Goal: Contribute content: Contribute content

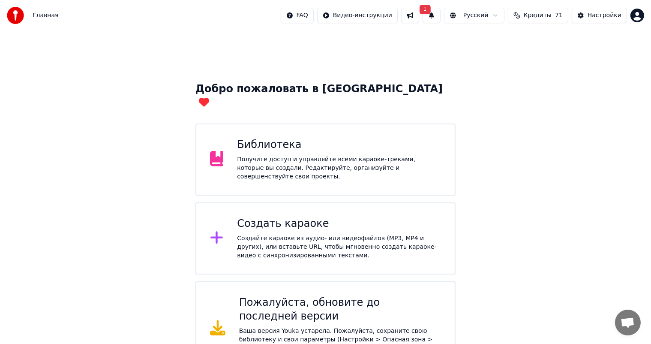
click at [403, 56] on div "Добро пожаловать в Youka Библиотека Получите доступ и управляйте всеми караоке-…" at bounding box center [325, 203] width 651 height 344
click at [397, 155] on div "Получите доступ и управляйте всеми караоке-треками, которые вы создали. Редакти…" at bounding box center [339, 168] width 204 height 26
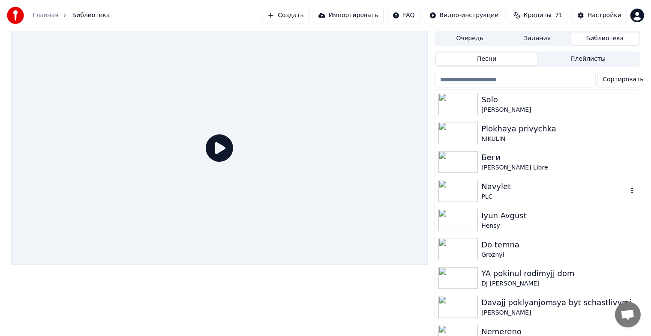
click at [487, 196] on div "PLC" at bounding box center [554, 197] width 146 height 9
click at [487, 195] on div "PLC" at bounding box center [554, 197] width 146 height 9
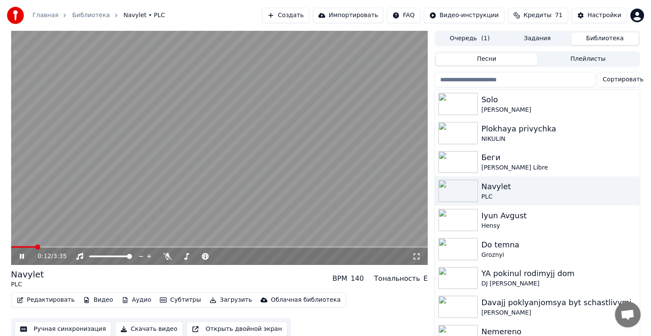
drag, startPoint x: 416, startPoint y: 258, endPoint x: 416, endPoint y: 268, distance: 9.9
click at [416, 258] on icon at bounding box center [416, 256] width 9 height 7
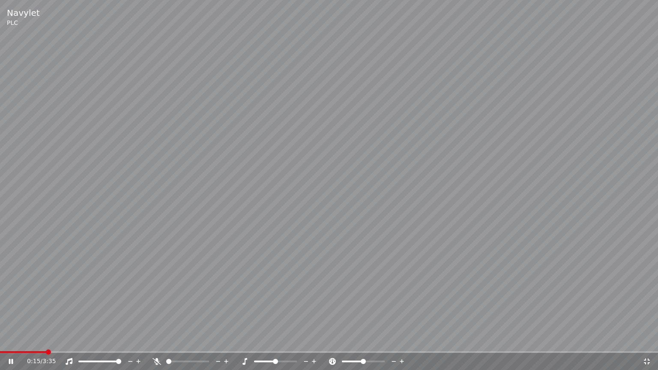
click at [646, 343] on icon at bounding box center [647, 362] width 6 height 6
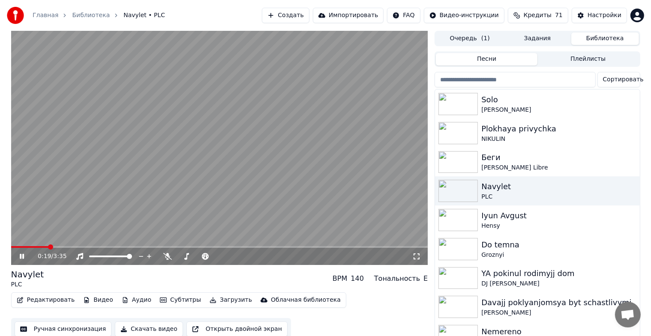
click at [238, 171] on video at bounding box center [219, 148] width 417 height 234
click at [545, 105] on div "Solo" at bounding box center [554, 100] width 146 height 12
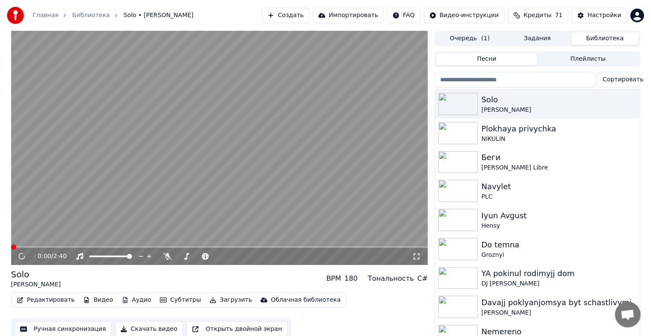
click at [417, 255] on icon at bounding box center [416, 256] width 9 height 7
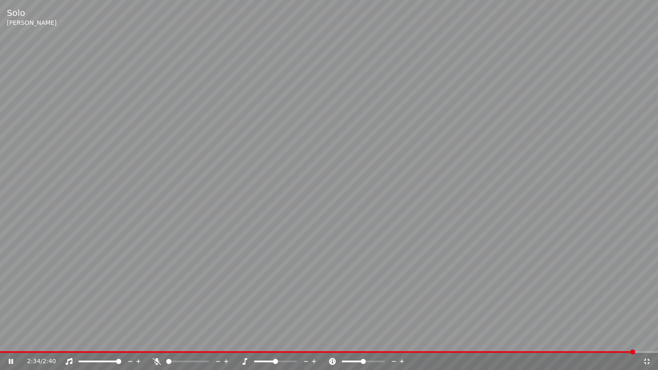
click at [577, 158] on video at bounding box center [329, 185] width 658 height 370
click at [646, 343] on icon at bounding box center [647, 361] width 9 height 7
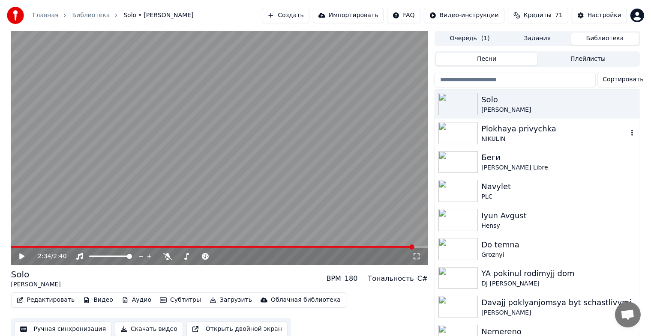
click at [502, 138] on div "NIKULIN" at bounding box center [554, 139] width 146 height 9
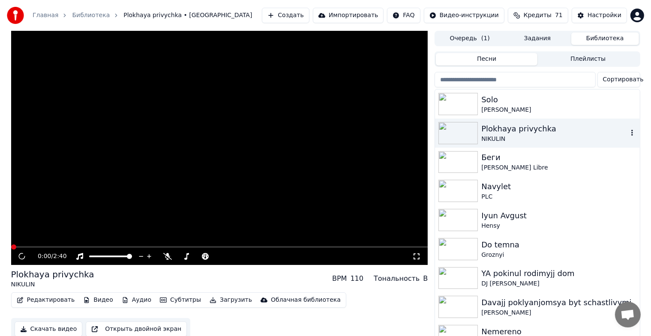
click at [502, 138] on div "NIKULIN" at bounding box center [554, 139] width 146 height 9
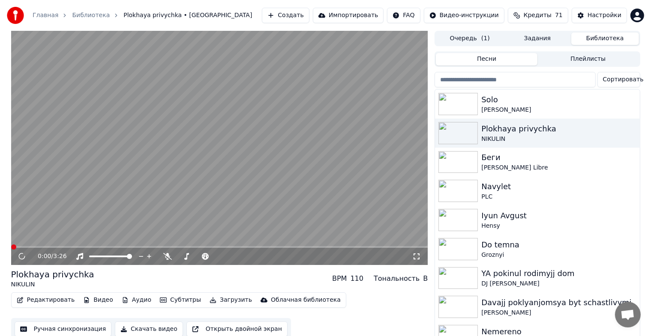
click at [416, 259] on icon at bounding box center [416, 256] width 9 height 7
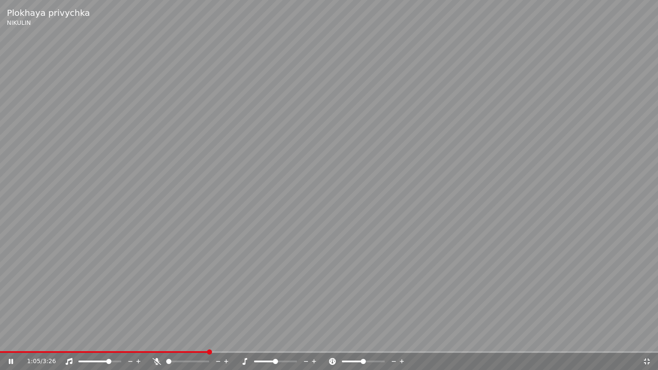
click at [110, 343] on span at bounding box center [94, 362] width 32 height 2
click at [108, 343] on span at bounding box center [108, 361] width 5 height 5
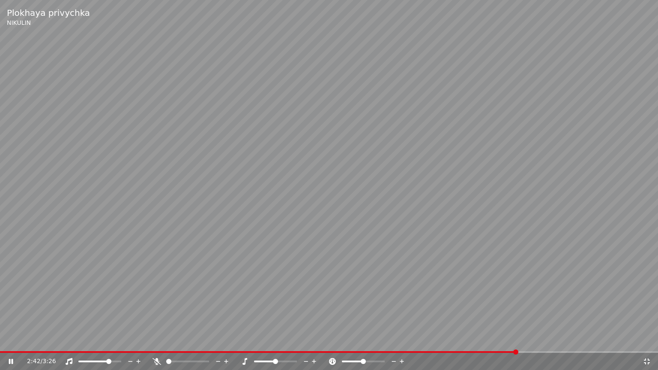
click at [648, 343] on icon at bounding box center [647, 362] width 6 height 6
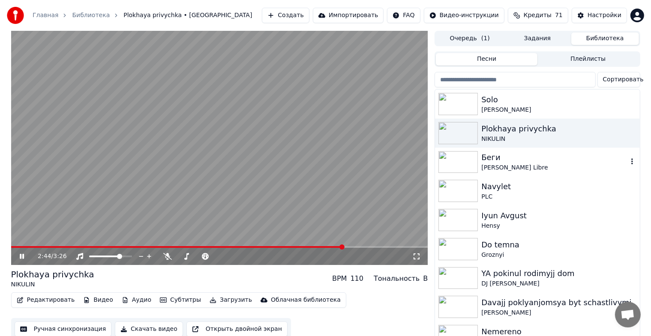
click at [490, 164] on div "[PERSON_NAME] Libre" at bounding box center [554, 168] width 146 height 9
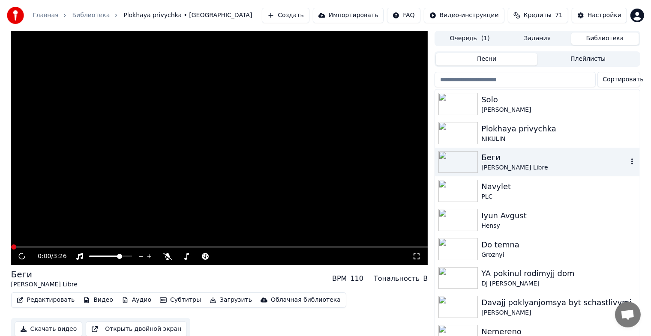
click at [490, 164] on div "[PERSON_NAME] Libre" at bounding box center [554, 168] width 146 height 9
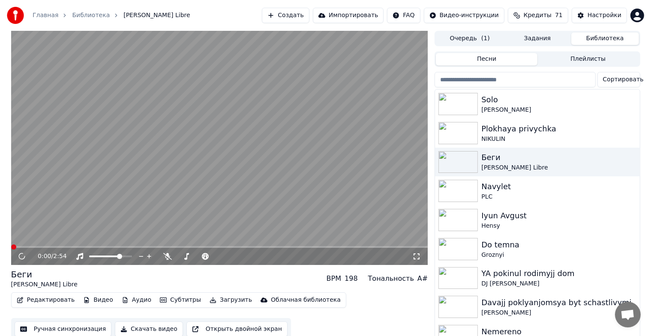
click at [414, 255] on icon at bounding box center [416, 257] width 6 height 6
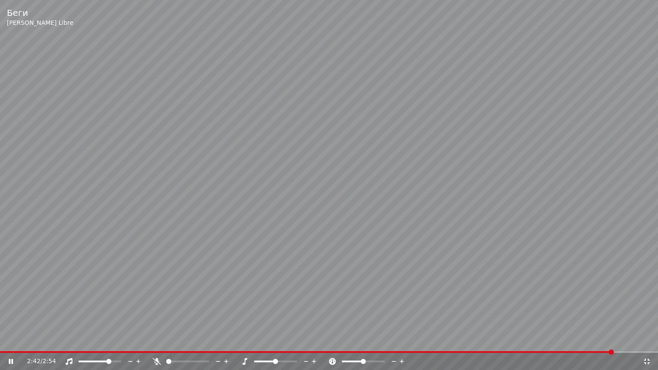
click at [650, 343] on icon at bounding box center [647, 361] width 9 height 7
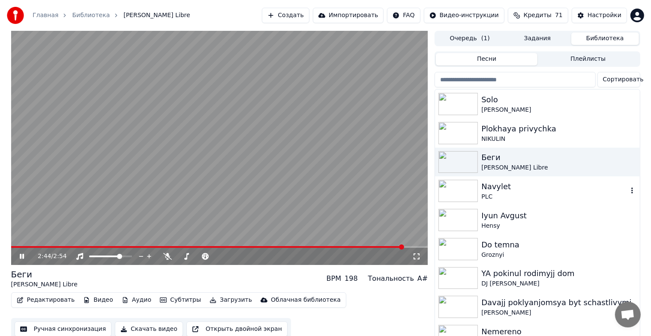
click at [497, 196] on div "PLC" at bounding box center [554, 197] width 146 height 9
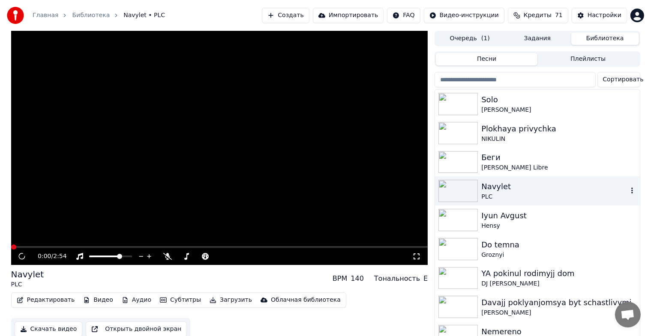
click at [497, 196] on div "PLC" at bounding box center [554, 197] width 146 height 9
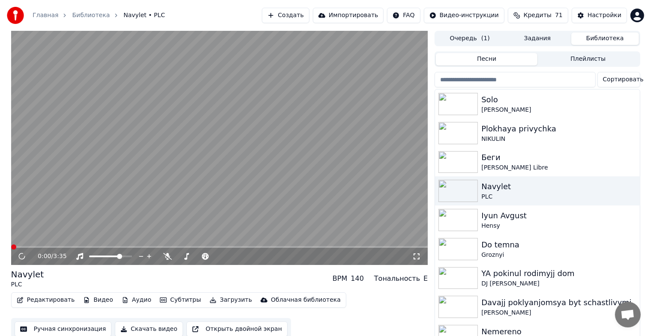
click at [418, 256] on icon at bounding box center [416, 256] width 9 height 7
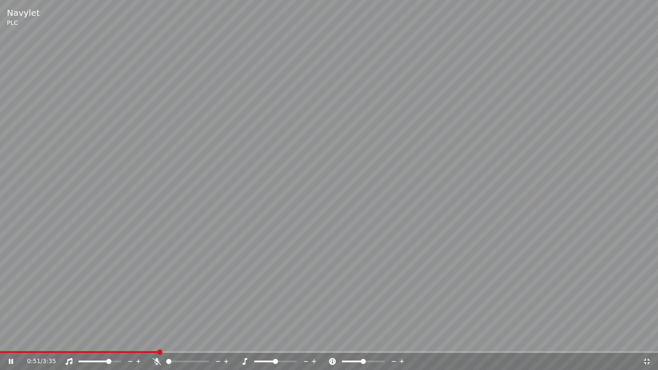
click at [34, 339] on video at bounding box center [329, 185] width 658 height 370
click at [3, 343] on span at bounding box center [79, 352] width 159 height 2
click at [0, 343] on span at bounding box center [0, 352] width 0 height 2
click at [10, 343] on icon at bounding box center [11, 362] width 5 height 6
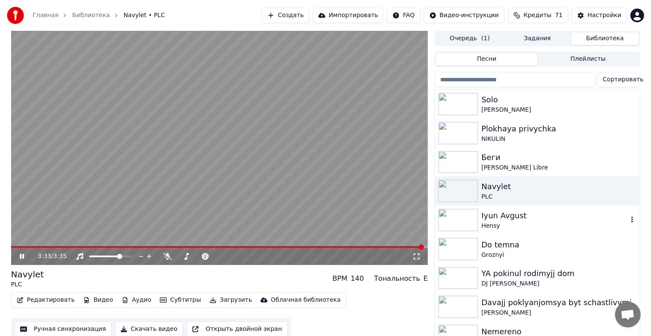
click at [442, 221] on img at bounding box center [457, 220] width 39 height 22
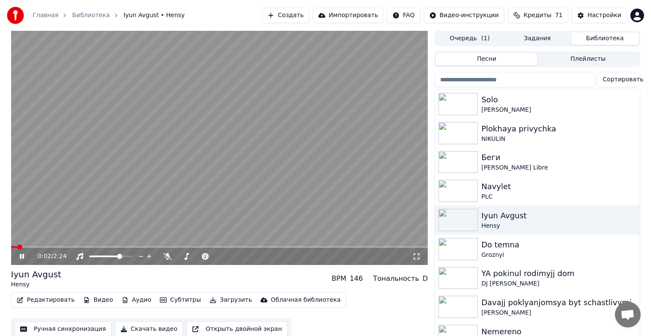
click at [22, 258] on icon at bounding box center [22, 256] width 4 height 5
click at [414, 259] on icon at bounding box center [416, 257] width 6 height 6
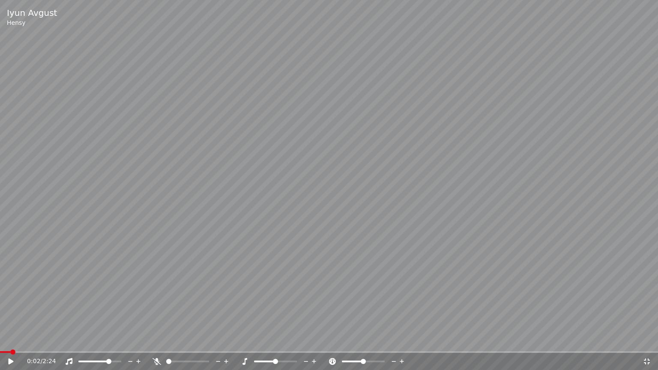
click at [381, 257] on video at bounding box center [329, 185] width 658 height 370
click at [112, 343] on div at bounding box center [107, 361] width 69 height 9
click at [113, 343] on div at bounding box center [107, 361] width 69 height 9
click at [114, 343] on div at bounding box center [107, 361] width 69 height 9
click at [121, 343] on span at bounding box center [118, 361] width 5 height 5
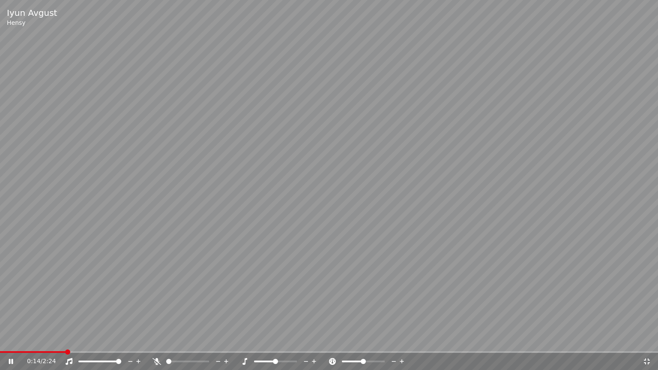
click at [13, 343] on div "0:14 / 2:24" at bounding box center [329, 361] width 658 height 17
click at [13, 343] on div "0:15 / 2:24" at bounding box center [329, 360] width 658 height 19
click at [13, 343] on span at bounding box center [7, 352] width 14 height 2
click at [108, 343] on span at bounding box center [99, 362] width 43 height 2
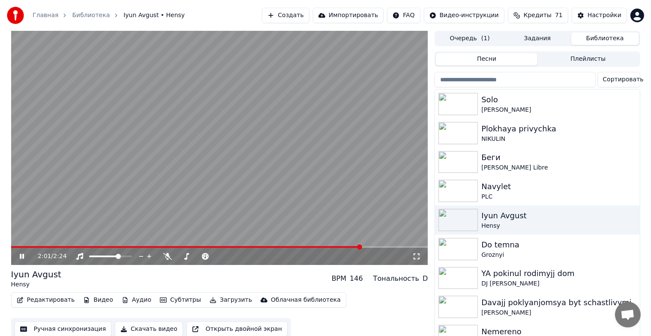
click at [24, 255] on icon at bounding box center [22, 256] width 4 height 5
click at [458, 244] on img at bounding box center [457, 249] width 39 height 22
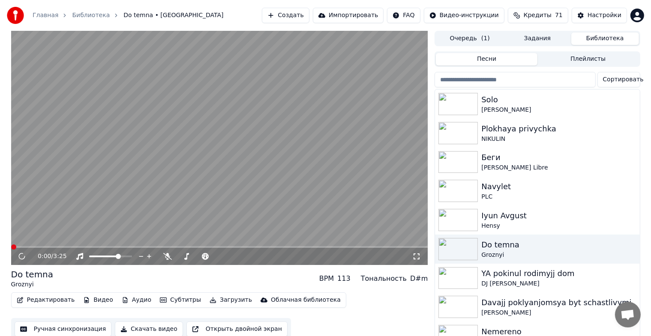
click at [415, 254] on icon at bounding box center [416, 256] width 9 height 7
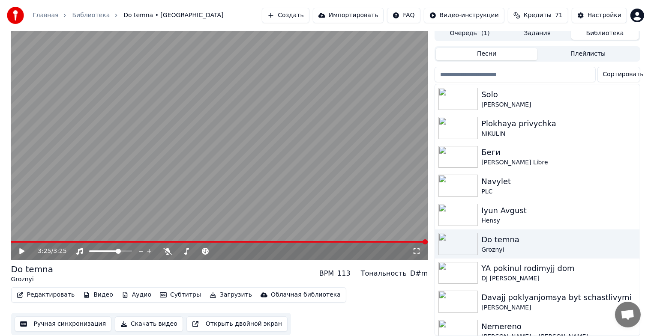
scroll to position [10, 0]
click at [463, 262] on img at bounding box center [457, 273] width 39 height 22
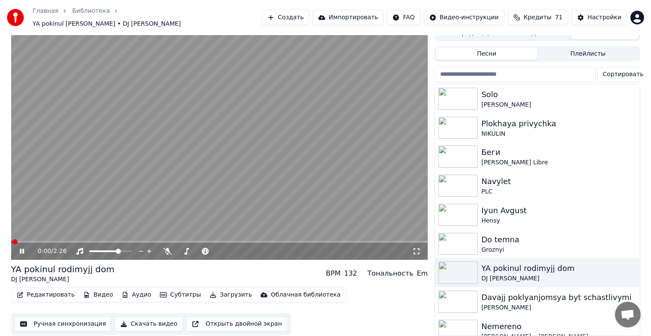
click at [415, 248] on icon at bounding box center [416, 251] width 9 height 7
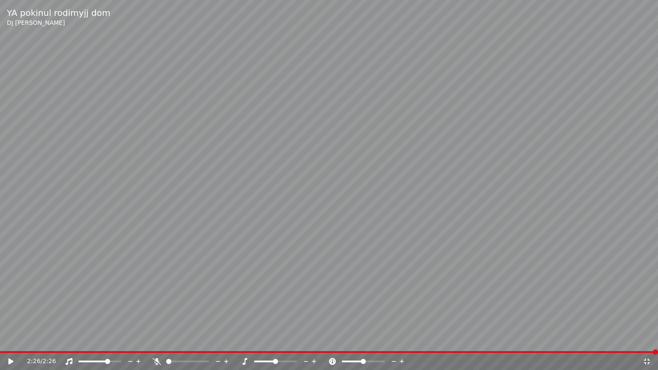
click at [650, 343] on icon at bounding box center [647, 361] width 9 height 7
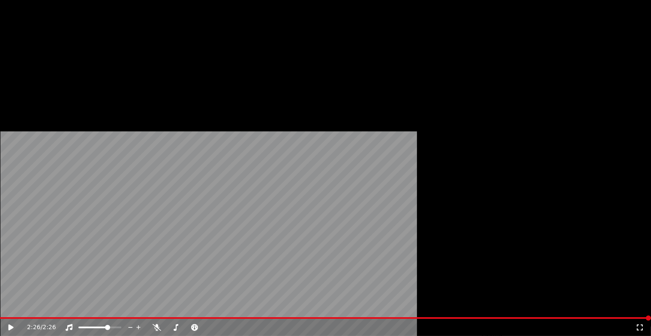
scroll to position [129, 0]
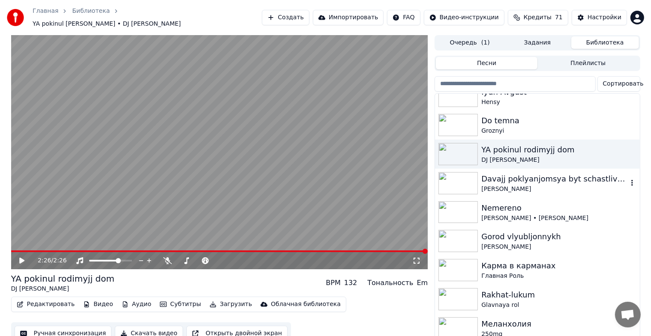
click at [451, 178] on img at bounding box center [457, 183] width 39 height 22
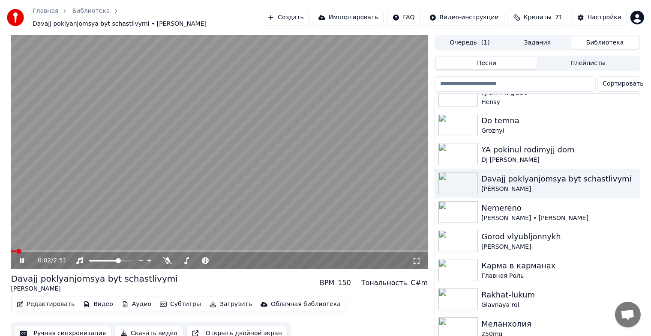
click at [416, 257] on icon at bounding box center [416, 260] width 9 height 7
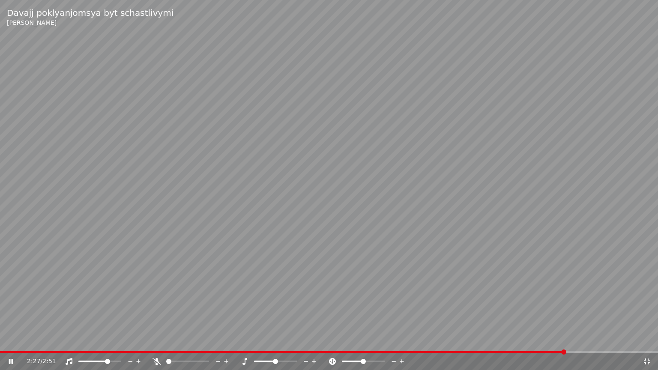
click at [649, 343] on icon at bounding box center [647, 361] width 9 height 7
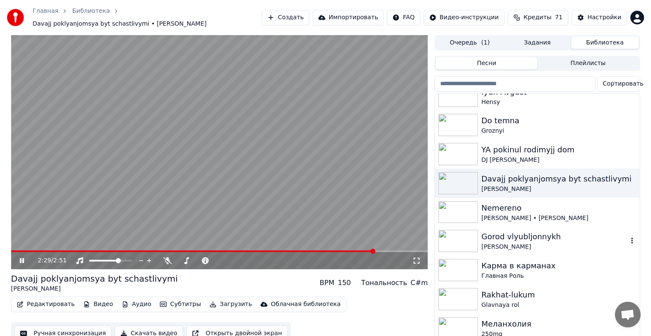
click at [462, 233] on img at bounding box center [457, 241] width 39 height 22
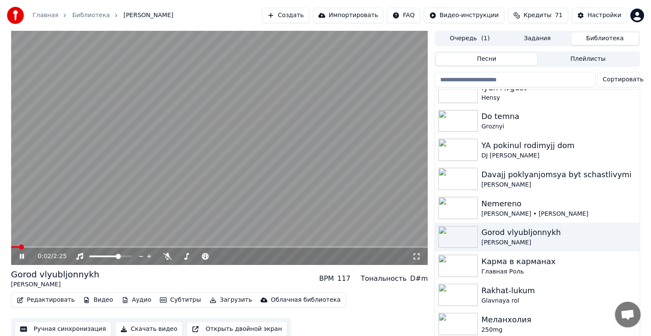
click at [418, 254] on icon at bounding box center [416, 256] width 9 height 7
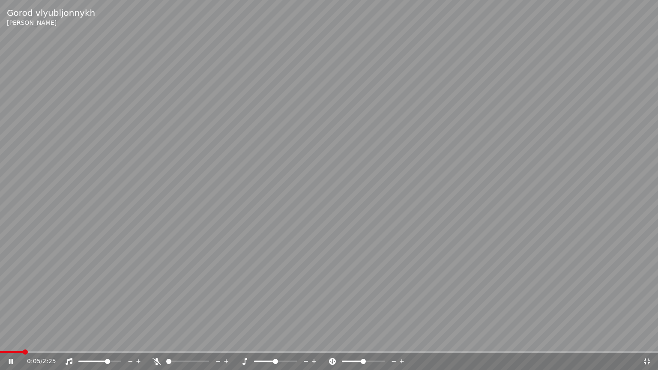
click at [9, 343] on video at bounding box center [329, 185] width 658 height 370
click at [7, 343] on span at bounding box center [4, 352] width 9 height 2
click at [0, 343] on span at bounding box center [0, 352] width 0 height 2
click at [10, 343] on icon at bounding box center [11, 362] width 5 height 6
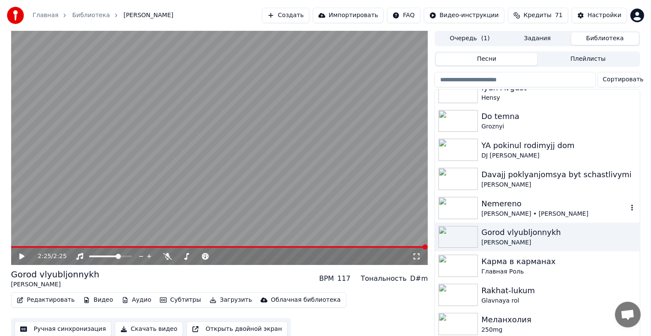
click at [459, 204] on img at bounding box center [457, 208] width 39 height 22
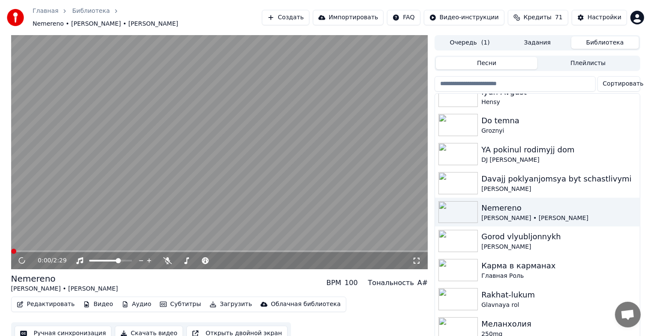
drag, startPoint x: 417, startPoint y: 251, endPoint x: 417, endPoint y: 255, distance: 4.3
click at [417, 252] on div "0:00 / 2:29" at bounding box center [219, 260] width 417 height 17
click at [417, 259] on icon at bounding box center [416, 260] width 9 height 7
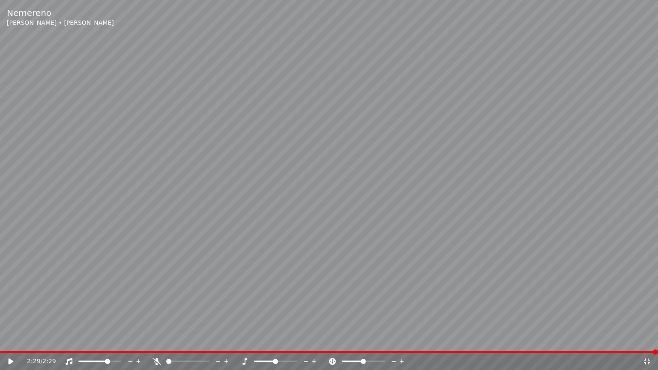
click at [645, 343] on icon at bounding box center [647, 361] width 9 height 7
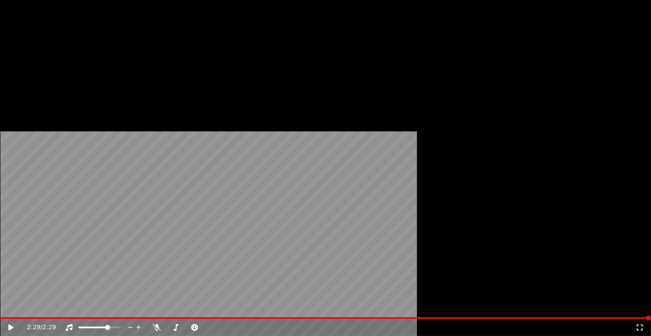
scroll to position [257, 0]
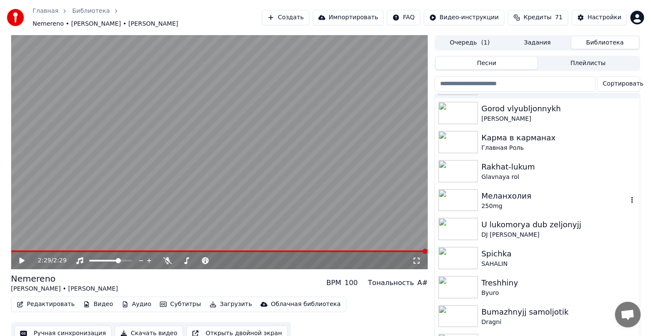
click at [472, 191] on img at bounding box center [457, 200] width 39 height 22
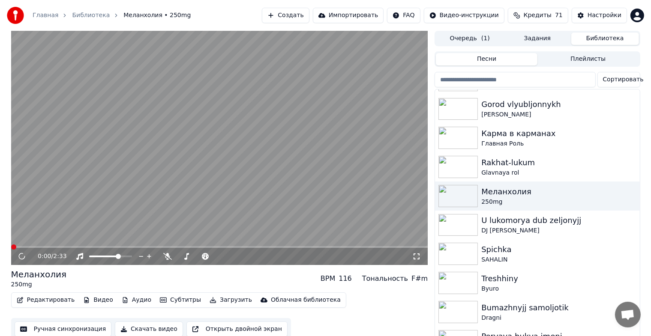
click at [419, 256] on icon at bounding box center [416, 256] width 9 height 7
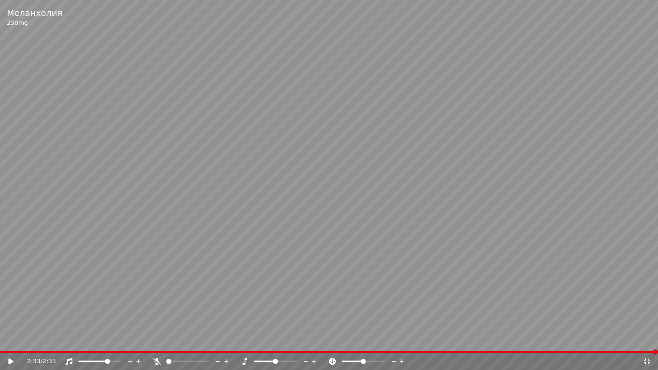
click at [649, 343] on icon at bounding box center [647, 362] width 6 height 6
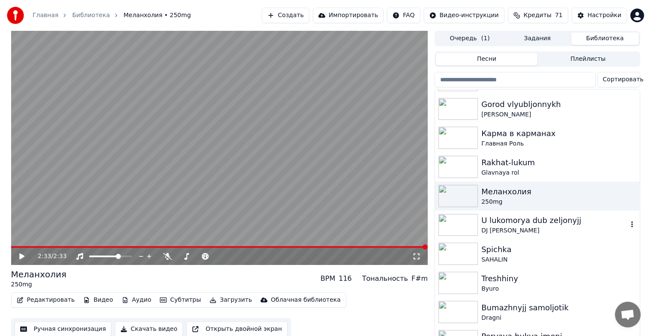
click at [496, 224] on div "U lukomorya dub zeljonyjj" at bounding box center [554, 221] width 146 height 12
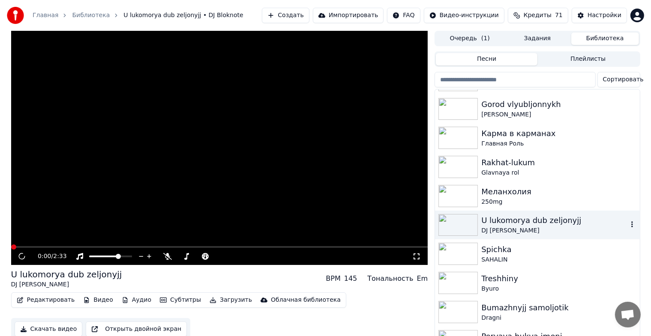
click at [496, 225] on div "U lukomorya dub zeljonyjj" at bounding box center [554, 221] width 146 height 12
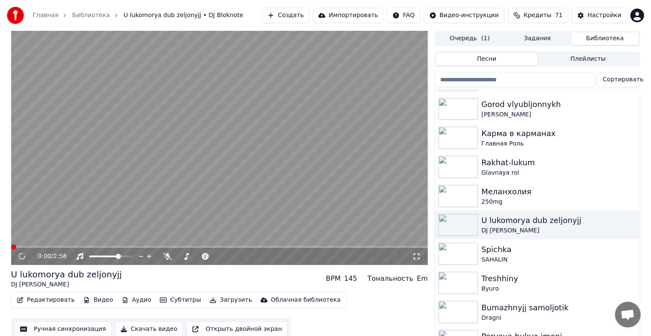
click at [415, 260] on icon at bounding box center [416, 256] width 9 height 7
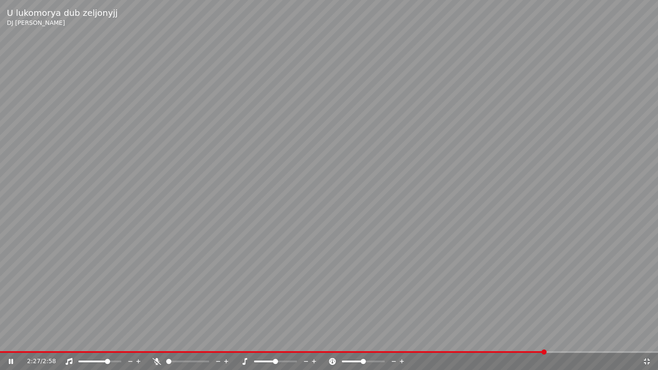
click at [369, 132] on video at bounding box center [329, 185] width 658 height 370
click at [647, 343] on icon at bounding box center [647, 361] width 9 height 7
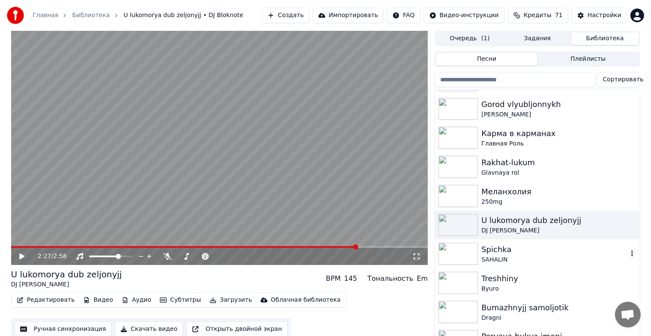
click at [502, 261] on div "SAHALIN" at bounding box center [554, 260] width 146 height 9
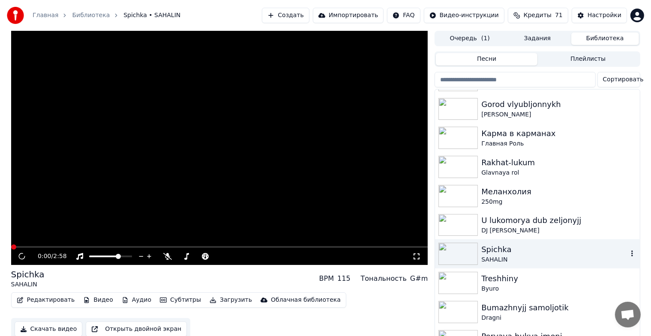
click at [502, 261] on div "SAHALIN" at bounding box center [554, 260] width 146 height 9
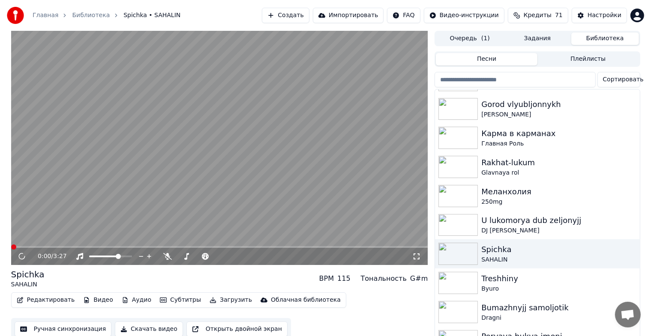
click at [416, 257] on icon at bounding box center [416, 256] width 9 height 7
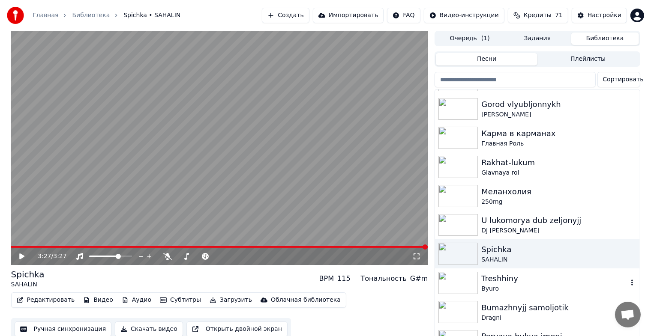
click at [447, 283] on img at bounding box center [457, 283] width 39 height 22
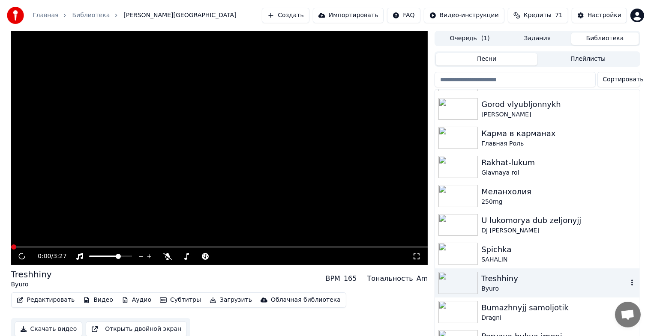
click at [447, 284] on img at bounding box center [457, 283] width 39 height 22
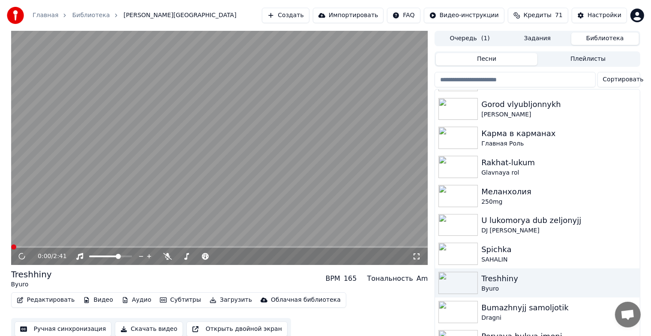
click at [417, 253] on icon at bounding box center [416, 256] width 9 height 7
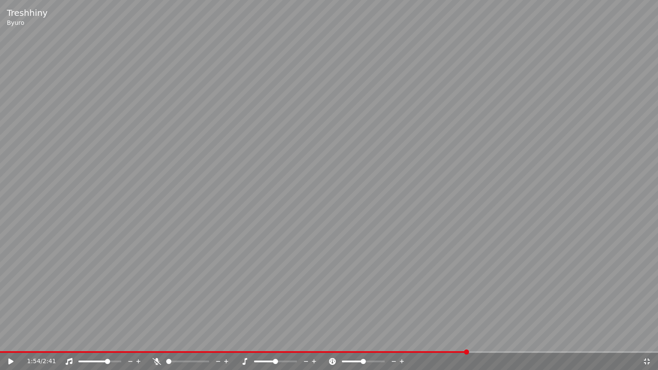
click at [650, 343] on icon at bounding box center [647, 361] width 9 height 7
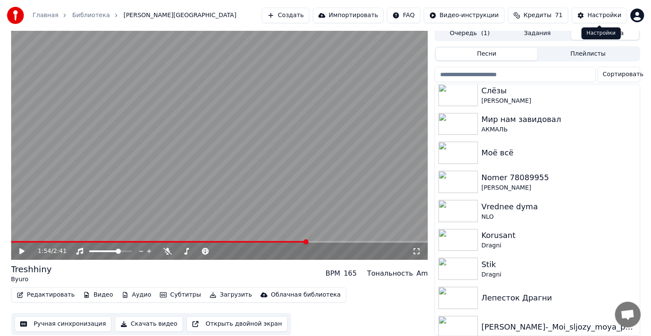
scroll to position [10, 0]
click at [293, 21] on button "Создать" at bounding box center [285, 15] width 47 height 15
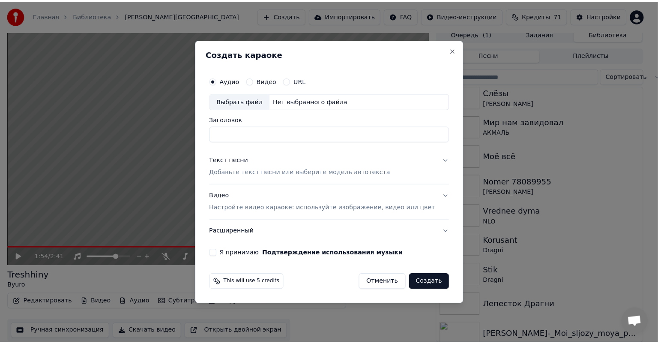
scroll to position [3, 0]
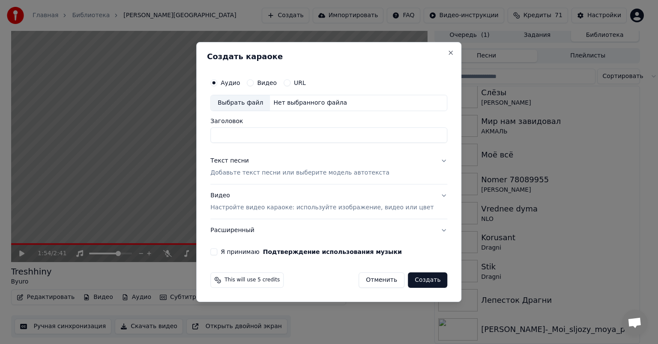
click at [252, 102] on div "Выбрать файл" at bounding box center [240, 102] width 59 height 15
type input "**********"
click at [243, 172] on p "Добавьте текст песни или выберите модель автотекста" at bounding box center [299, 172] width 179 height 9
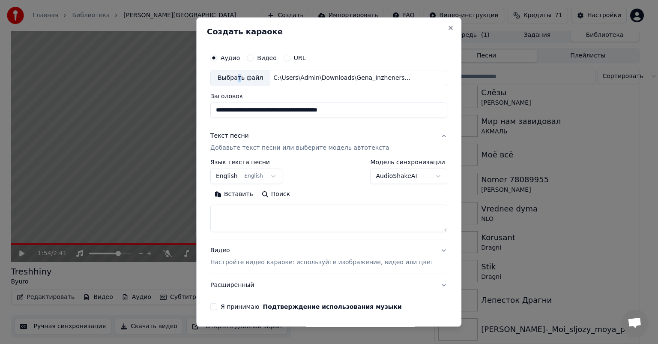
click at [276, 170] on button "English English" at bounding box center [246, 175] width 72 height 15
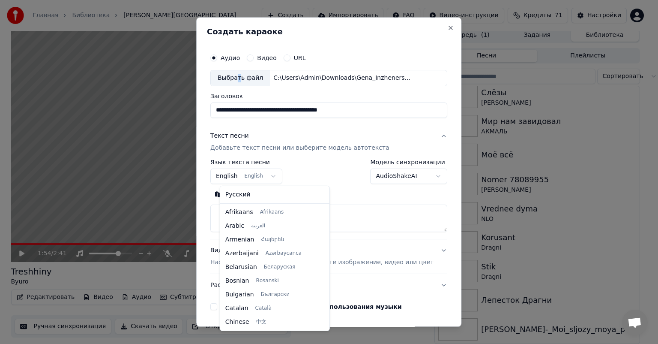
scroll to position [69, 0]
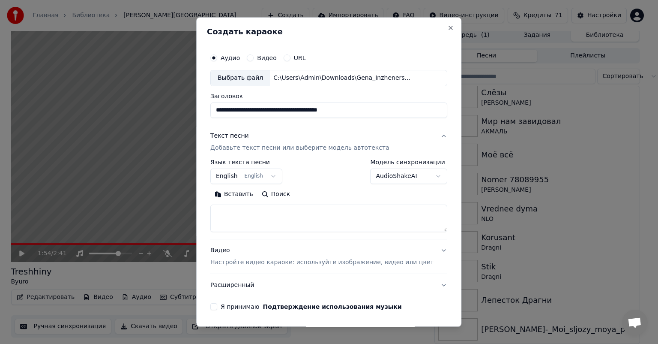
click at [276, 177] on body "Главная Библиотека [PERSON_NAME] Создать Импортировать FAQ Видео-инструкции Кре…" at bounding box center [325, 169] width 651 height 344
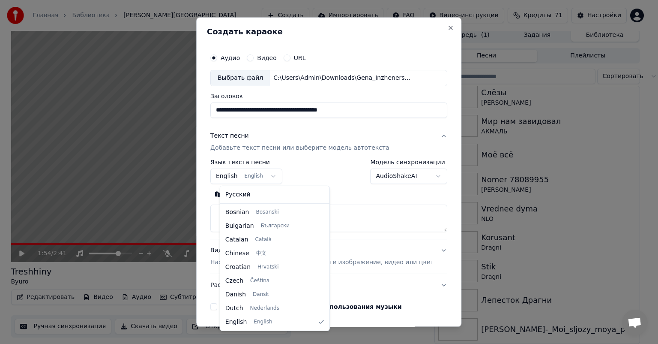
select select "**"
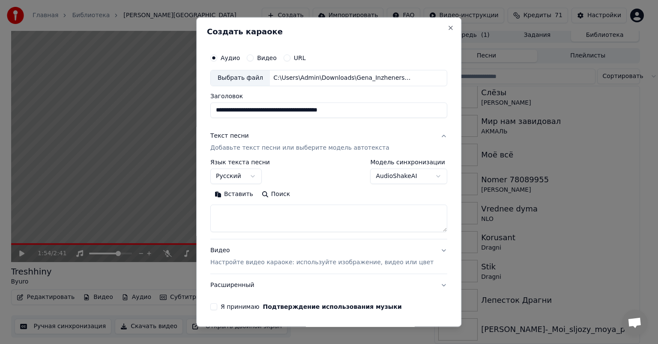
click at [275, 215] on textarea at bounding box center [328, 217] width 237 height 27
paste textarea "**********"
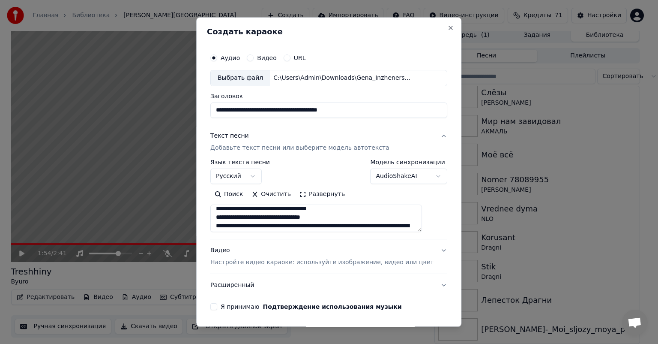
scroll to position [399, 0]
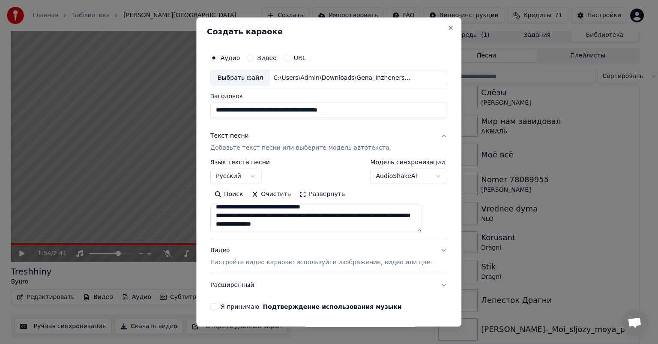
drag, startPoint x: 227, startPoint y: 215, endPoint x: 327, endPoint y: 231, distance: 102.0
click at [327, 231] on textarea at bounding box center [316, 217] width 212 height 27
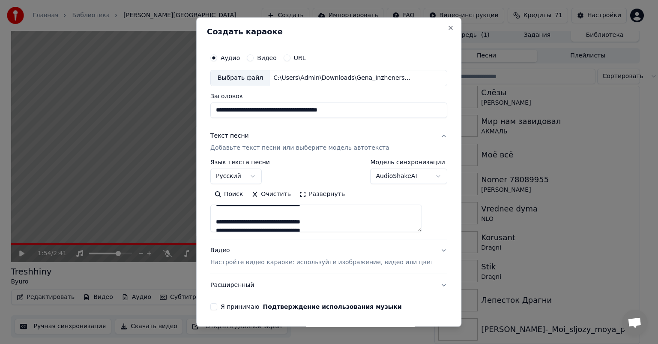
scroll to position [117, 0]
type textarea "**********"
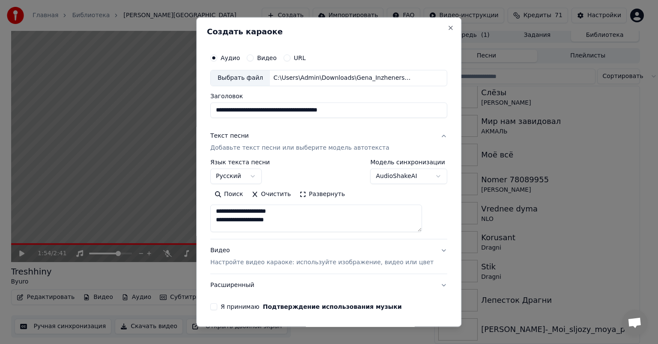
scroll to position [391, 0]
drag, startPoint x: 226, startPoint y: 212, endPoint x: 386, endPoint y: 279, distance: 173.4
click at [384, 281] on div "**********" at bounding box center [328, 210] width 237 height 171
paste textarea "**********"
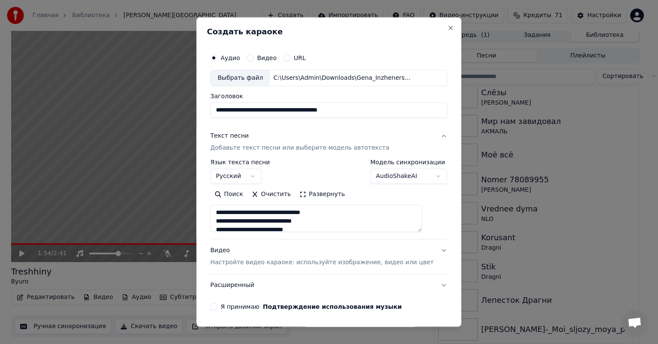
type textarea "**********"
click at [227, 307] on div "Я принимаю Подтверждение использования музыки" at bounding box center [328, 306] width 237 height 7
click at [217, 308] on button "Я принимаю Подтверждение использования музыки" at bounding box center [213, 306] width 7 height 7
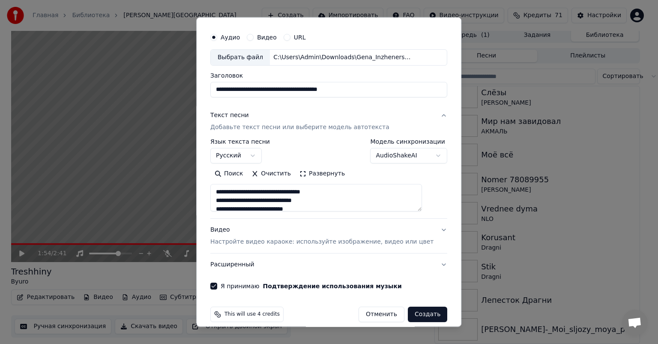
scroll to position [30, 0]
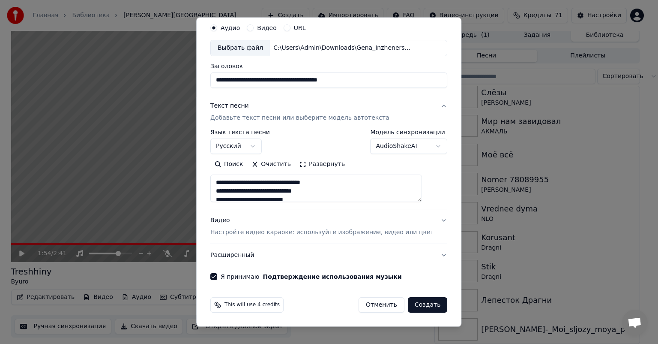
click at [418, 308] on button "Создать" at bounding box center [427, 304] width 39 height 15
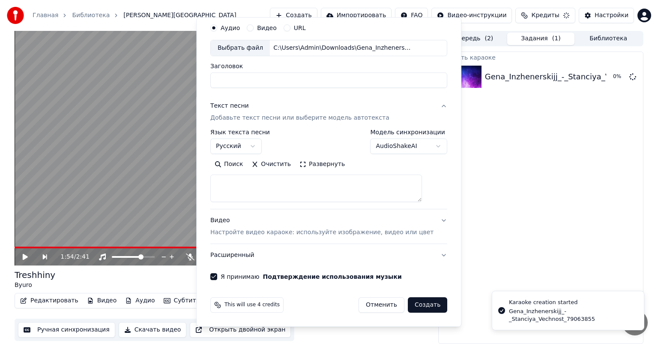
select select
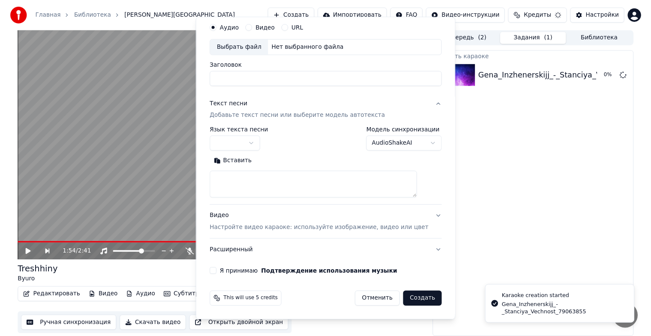
scroll to position [0, 0]
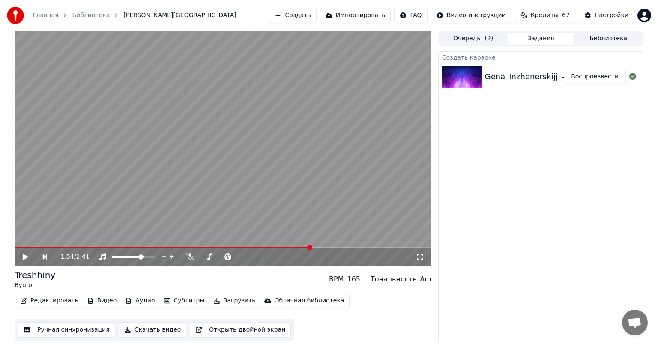
click at [597, 77] on button "Воспроизвести" at bounding box center [595, 76] width 62 height 15
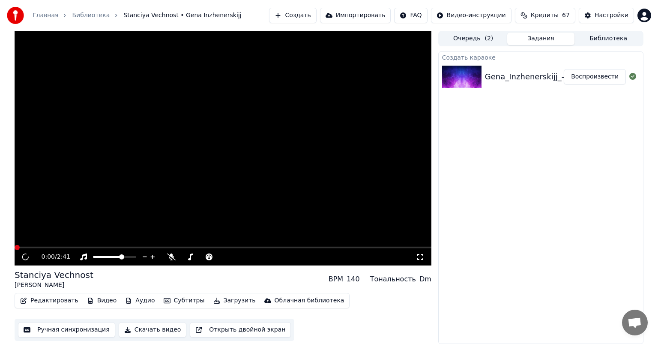
click at [597, 77] on button "Воспроизвести" at bounding box center [595, 76] width 62 height 15
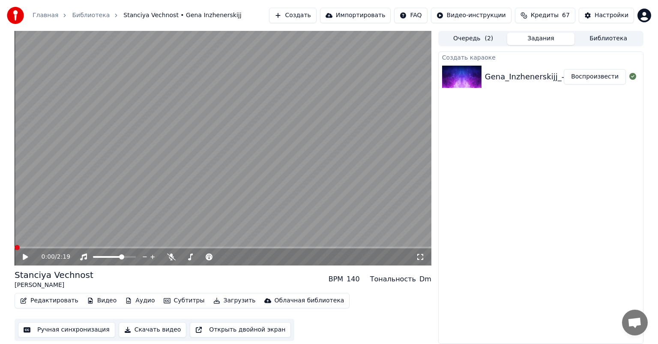
click at [418, 256] on icon at bounding box center [420, 256] width 9 height 7
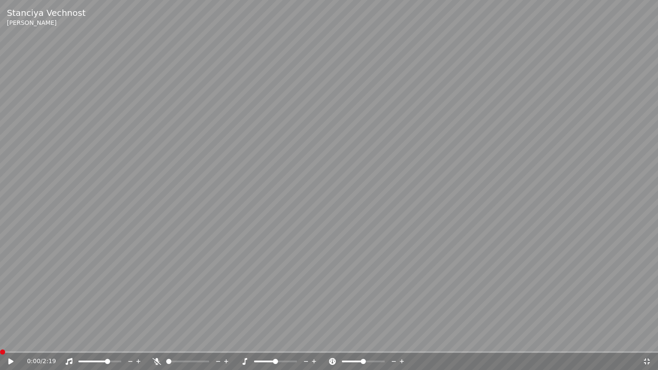
click at [9, 343] on icon at bounding box center [11, 362] width 5 height 6
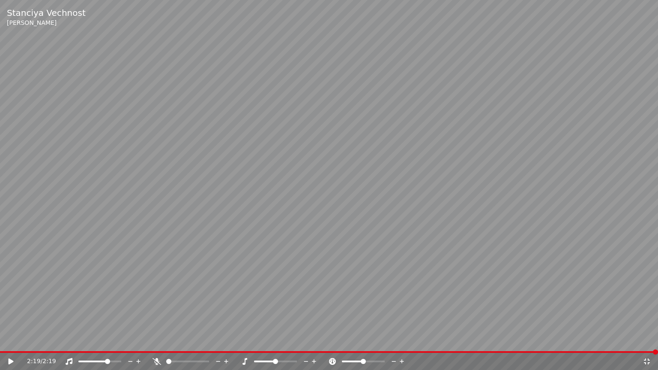
click at [12, 343] on icon at bounding box center [11, 362] width 5 height 6
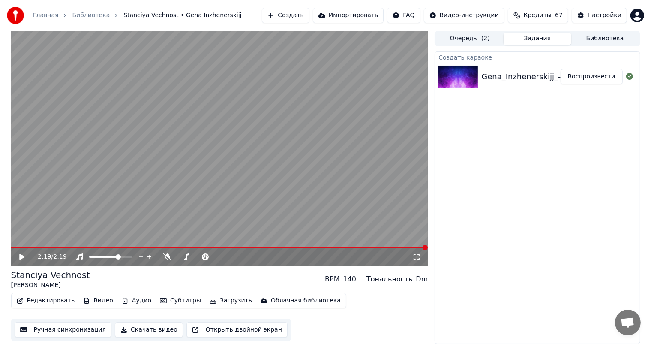
click at [607, 39] on button "Библиотека" at bounding box center [605, 39] width 68 height 12
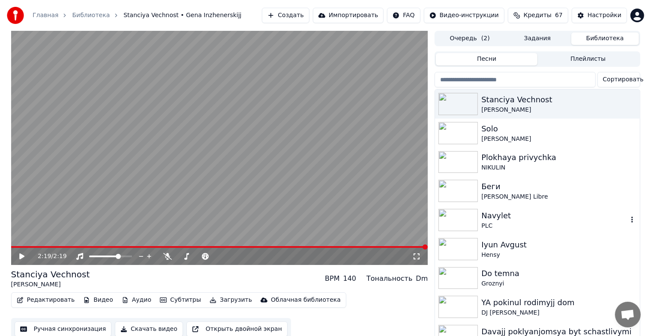
click at [473, 223] on img at bounding box center [457, 220] width 39 height 22
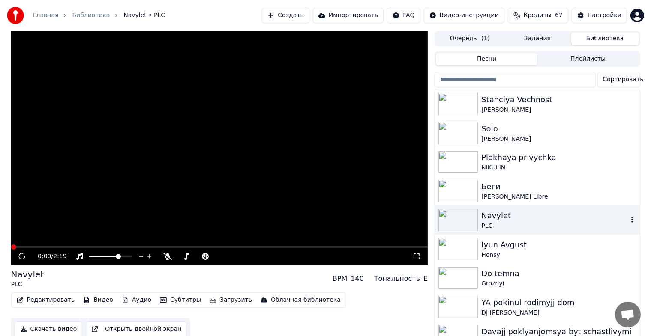
click at [473, 223] on img at bounding box center [457, 220] width 39 height 22
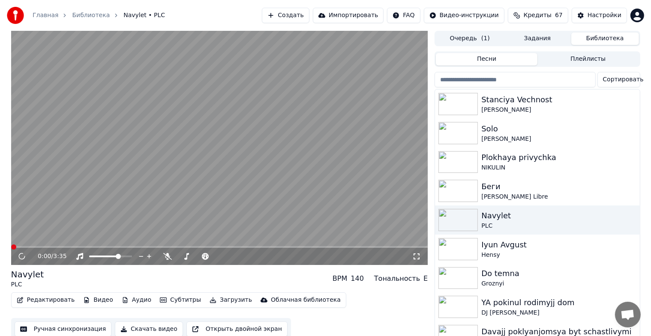
click at [417, 259] on icon at bounding box center [416, 256] width 9 height 7
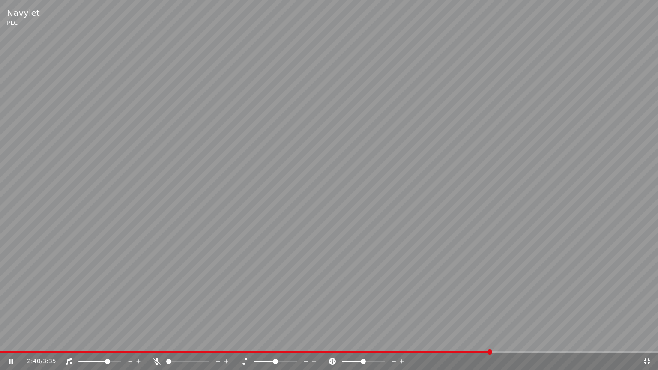
drag, startPoint x: 571, startPoint y: 111, endPoint x: 611, endPoint y: 208, distance: 104.9
click at [574, 117] on video at bounding box center [329, 185] width 658 height 370
click at [3, 343] on span at bounding box center [246, 352] width 492 height 2
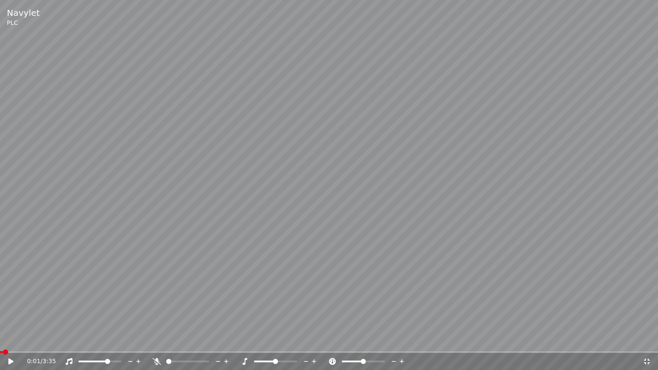
click at [12, 343] on icon at bounding box center [17, 361] width 20 height 7
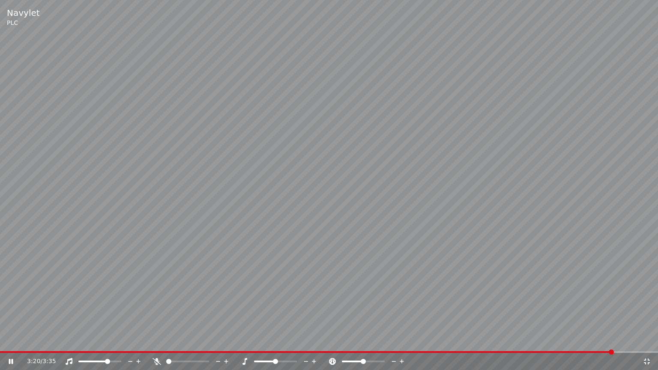
drag, startPoint x: 618, startPoint y: 346, endPoint x: 658, endPoint y: 369, distance: 45.9
click at [658, 343] on div "3:20 / 3:35" at bounding box center [329, 361] width 658 height 17
click at [648, 343] on div "3:23 / 3:35" at bounding box center [329, 361] width 658 height 17
drag, startPoint x: 646, startPoint y: 362, endPoint x: 644, endPoint y: 356, distance: 5.8
click at [645, 343] on icon at bounding box center [647, 361] width 9 height 7
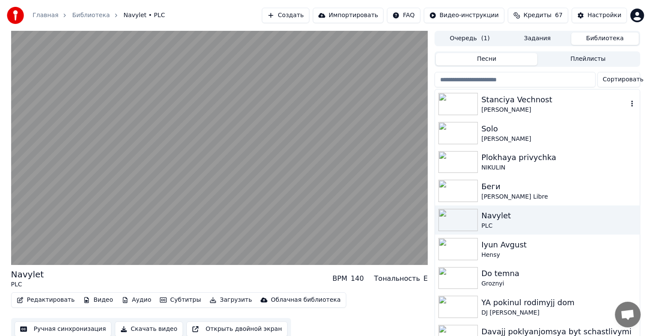
click at [530, 101] on div "Stanciya Vechnost" at bounding box center [554, 100] width 146 height 12
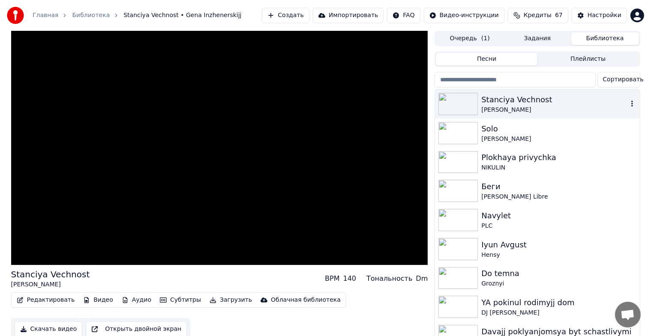
click at [530, 101] on div "Stanciya Vechnost" at bounding box center [554, 100] width 146 height 12
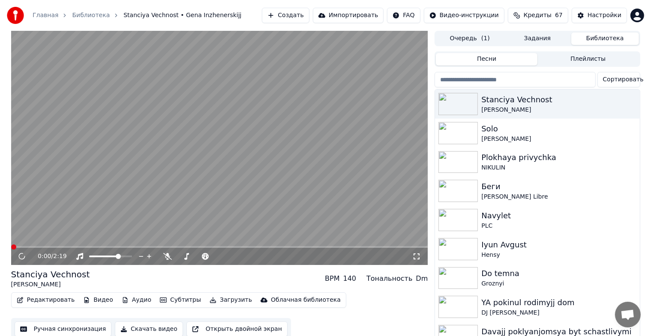
click at [418, 256] on icon at bounding box center [416, 256] width 9 height 7
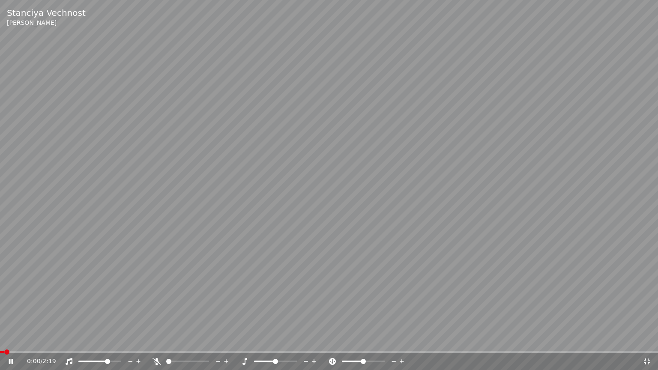
click at [267, 256] on video at bounding box center [329, 185] width 658 height 370
click at [558, 312] on video at bounding box center [329, 185] width 658 height 370
click at [645, 343] on icon at bounding box center [647, 362] width 6 height 6
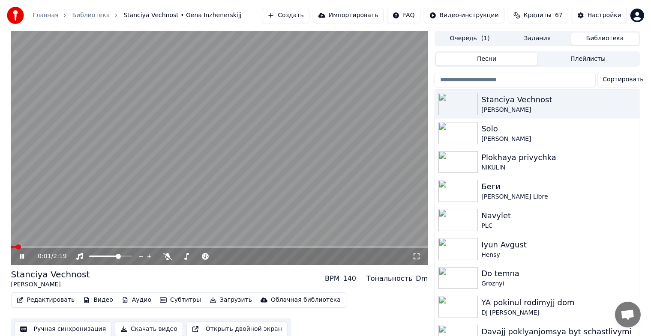
click at [237, 160] on video at bounding box center [219, 148] width 417 height 234
click at [505, 103] on div "Stanciya Vechnost" at bounding box center [554, 100] width 146 height 12
click at [417, 256] on icon at bounding box center [416, 256] width 9 height 7
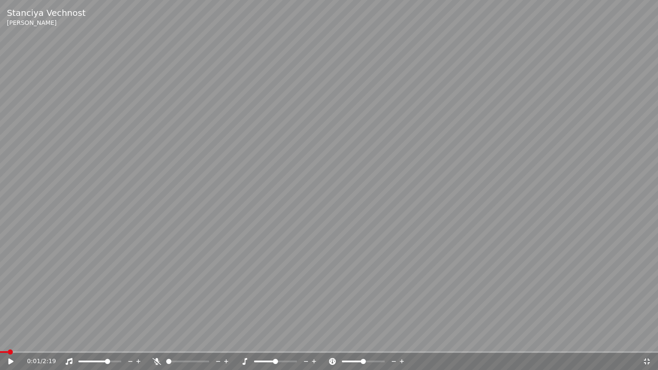
click at [8, 343] on icon at bounding box center [17, 361] width 20 height 7
drag, startPoint x: 364, startPoint y: 243, endPoint x: 365, endPoint y: 248, distance: 4.4
click at [364, 246] on video at bounding box center [329, 185] width 658 height 370
click at [641, 343] on div "0:05 / 2:19" at bounding box center [335, 361] width 616 height 9
click at [644, 343] on icon at bounding box center [647, 361] width 9 height 7
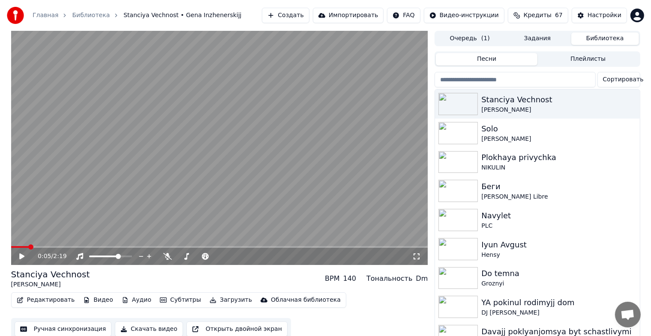
drag, startPoint x: 311, startPoint y: 189, endPoint x: 349, endPoint y: 200, distance: 40.1
click at [316, 190] on video at bounding box center [219, 148] width 417 height 234
drag, startPoint x: 416, startPoint y: 259, endPoint x: 415, endPoint y: 264, distance: 5.3
click at [416, 259] on icon at bounding box center [416, 256] width 9 height 7
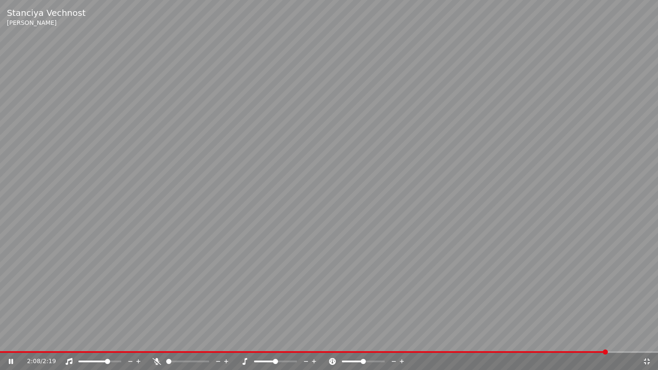
click at [0, 343] on div "Stanciya Vechnost [PERSON_NAME] 2:08 / 2:19" at bounding box center [329, 185] width 658 height 370
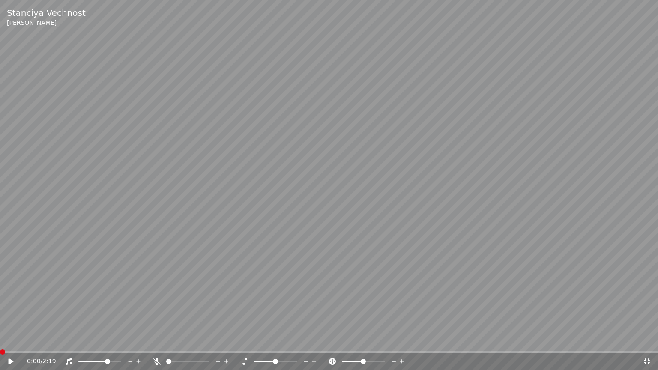
click at [0, 343] on span at bounding box center [0, 352] width 0 height 2
drag, startPoint x: 9, startPoint y: 361, endPoint x: 102, endPoint y: 286, distance: 120.4
click at [8, 343] on icon at bounding box center [17, 361] width 20 height 7
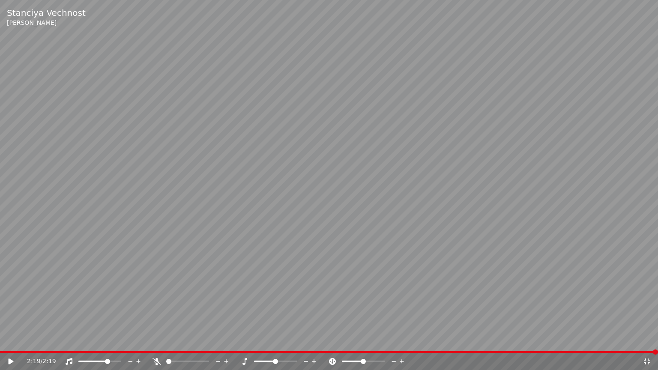
click at [643, 343] on icon at bounding box center [647, 361] width 9 height 7
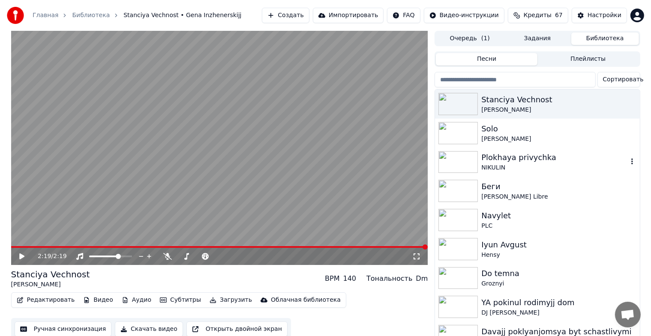
click at [529, 156] on div "Plokhaya privychka" at bounding box center [554, 158] width 146 height 12
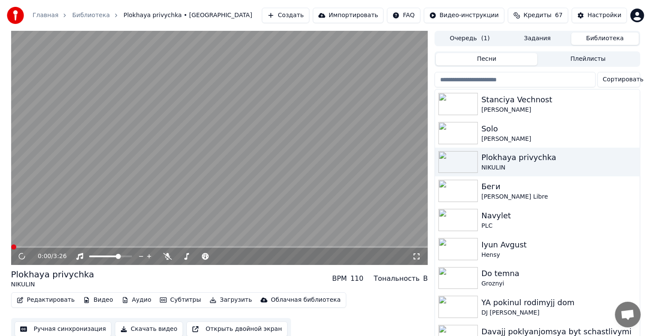
click at [418, 256] on icon at bounding box center [416, 256] width 9 height 7
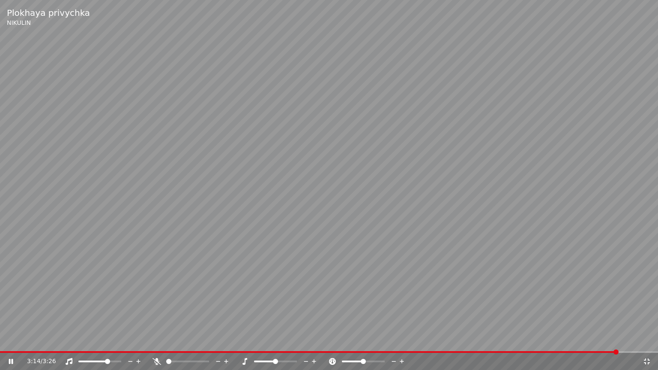
drag, startPoint x: 391, startPoint y: 218, endPoint x: 473, endPoint y: 316, distance: 127.7
click at [393, 219] on video at bounding box center [329, 185] width 658 height 370
click at [646, 343] on icon at bounding box center [647, 362] width 6 height 6
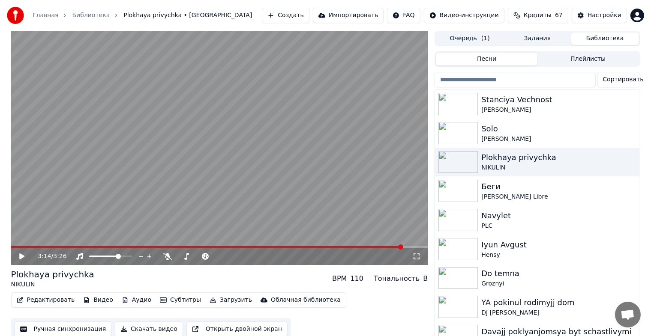
drag, startPoint x: 474, startPoint y: 38, endPoint x: 481, endPoint y: 37, distance: 7.8
click at [474, 39] on button "Очередь ( 1 )" at bounding box center [470, 39] width 68 height 12
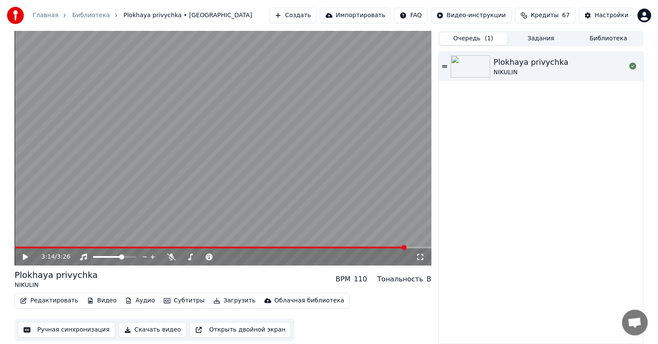
click at [298, 12] on button "Создать" at bounding box center [292, 15] width 47 height 15
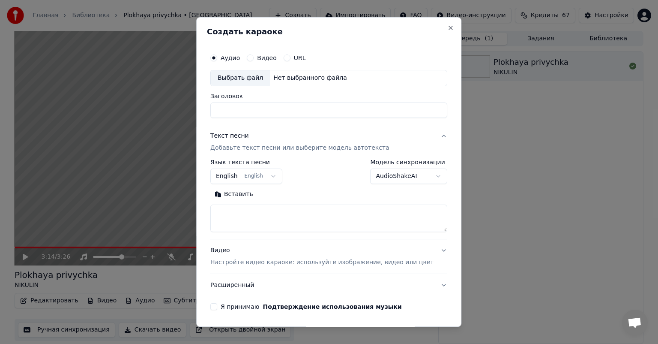
click at [240, 83] on div "Выбрать файл" at bounding box center [240, 77] width 59 height 15
type input "**********"
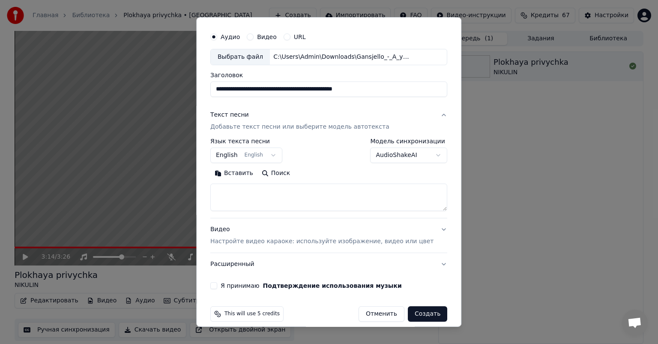
scroll to position [30, 0]
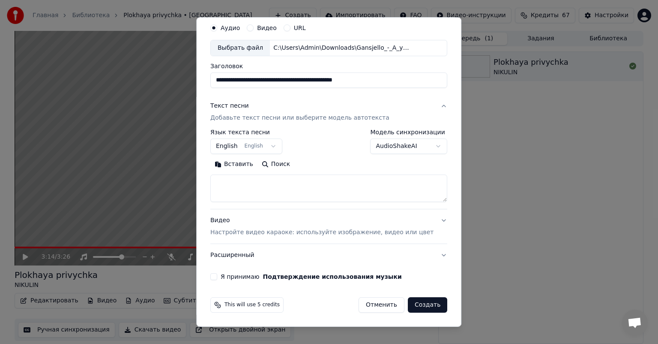
click at [230, 180] on textarea at bounding box center [328, 187] width 237 height 27
click at [247, 108] on div "Текст песни" at bounding box center [229, 106] width 39 height 9
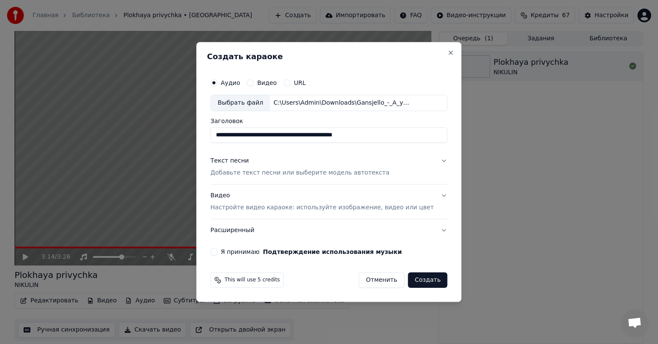
click at [249, 161] on div "Текст песни" at bounding box center [229, 160] width 39 height 9
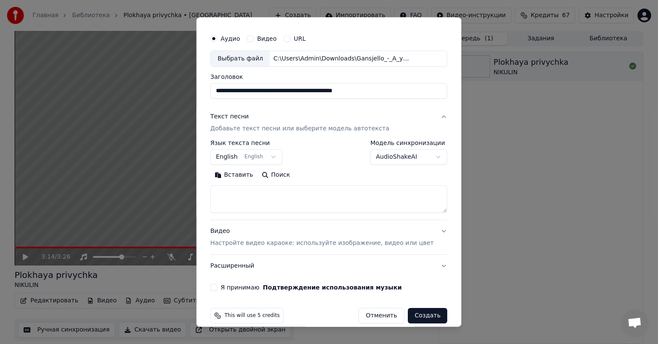
scroll to position [30, 0]
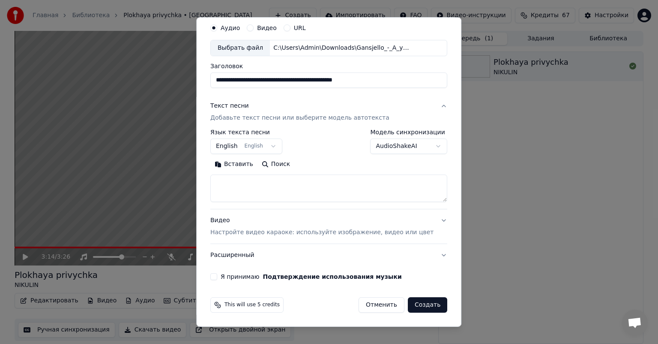
click at [239, 153] on body "**********" at bounding box center [329, 172] width 658 height 344
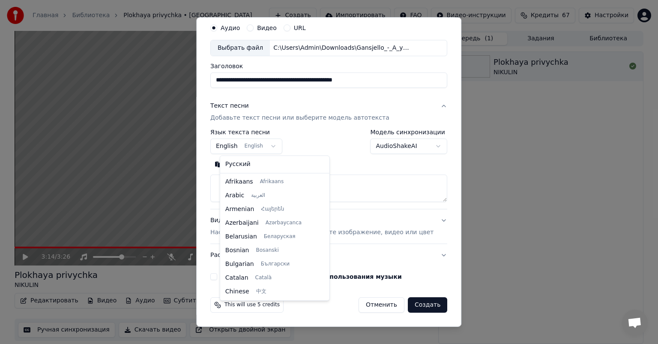
scroll to position [69, 0]
select select "**"
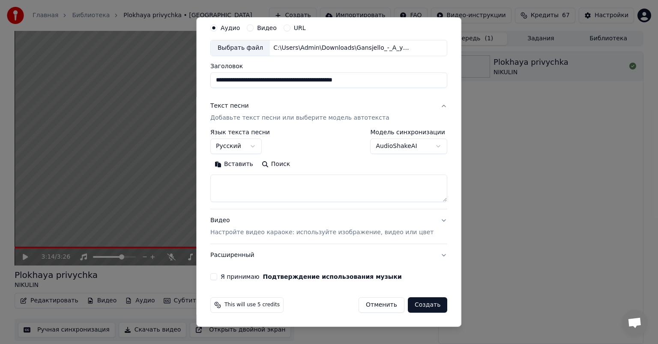
paste textarea "**********"
type textarea "**********"
click at [415, 305] on button "Создать" at bounding box center [427, 304] width 39 height 15
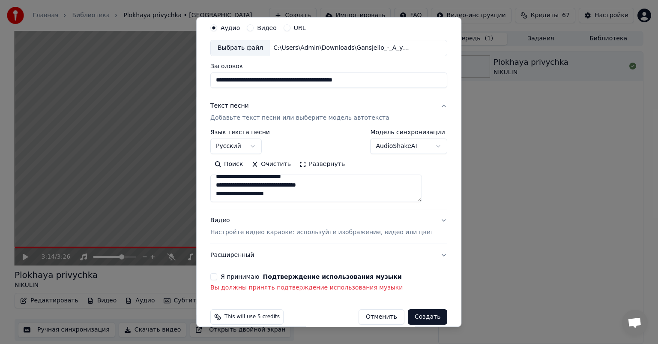
click at [415, 317] on button "Создать" at bounding box center [427, 316] width 39 height 15
click at [227, 280] on div "Я принимаю Подтверждение использования музыки Вы должны принять подтверждение и…" at bounding box center [328, 282] width 237 height 19
click at [217, 278] on button "Я принимаю Подтверждение использования музыки" at bounding box center [213, 276] width 7 height 7
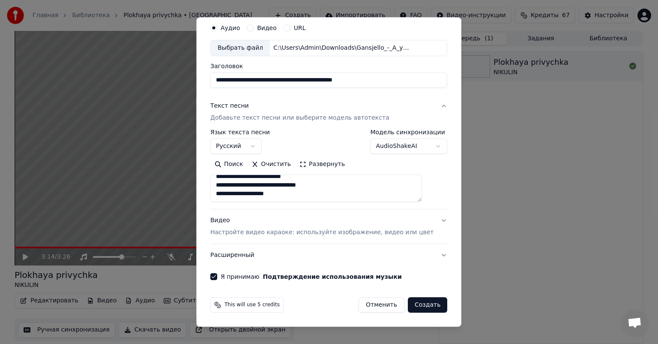
click at [408, 306] on button "Создать" at bounding box center [427, 304] width 39 height 15
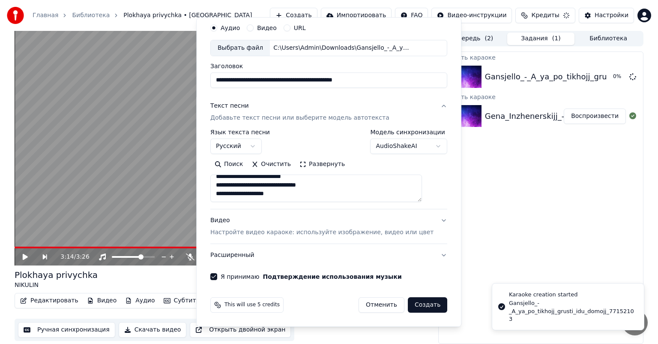
select select
